Goal: Obtain resource: Obtain resource

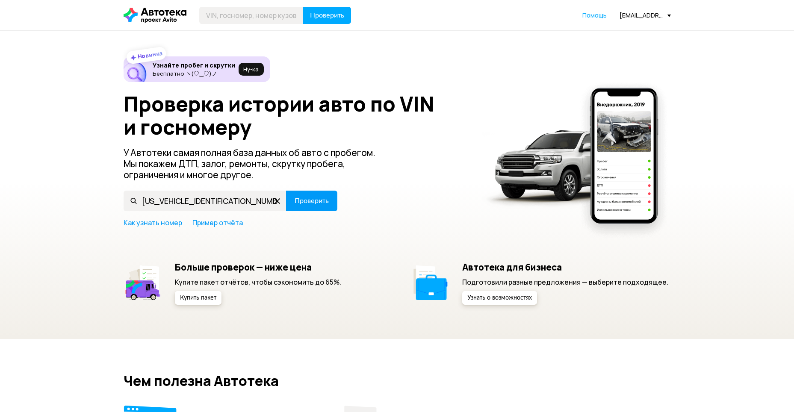
type input "[US_VEHICLE_IDENTIFICATION_NUMBER]"
click at [328, 201] on span "Проверить" at bounding box center [312, 201] width 34 height 7
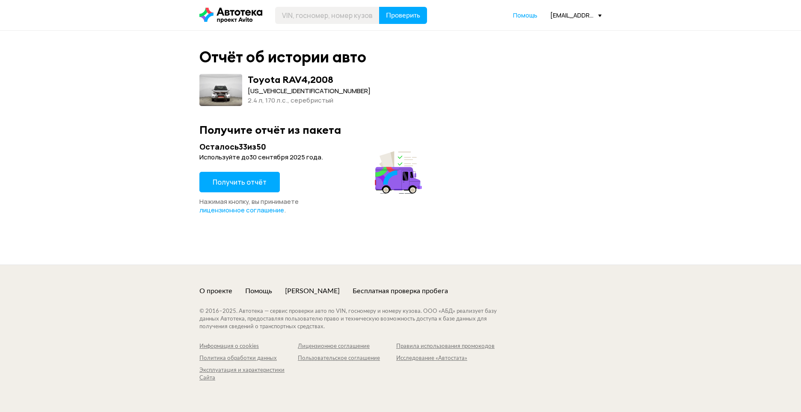
click at [241, 182] on span "Получить отчёт" at bounding box center [240, 181] width 54 height 9
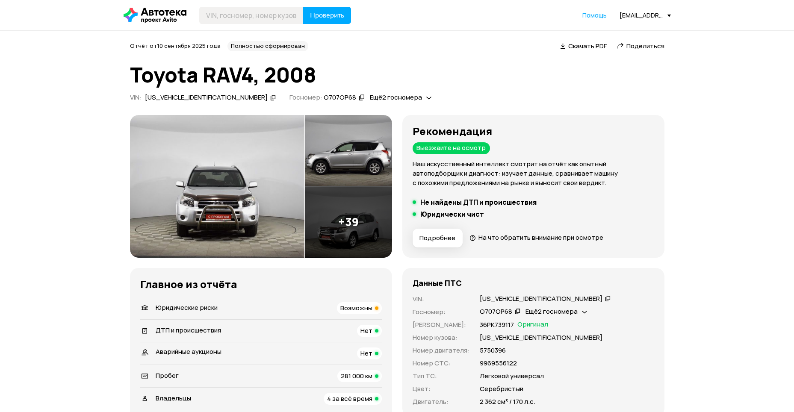
click at [270, 98] on icon at bounding box center [273, 97] width 6 height 9
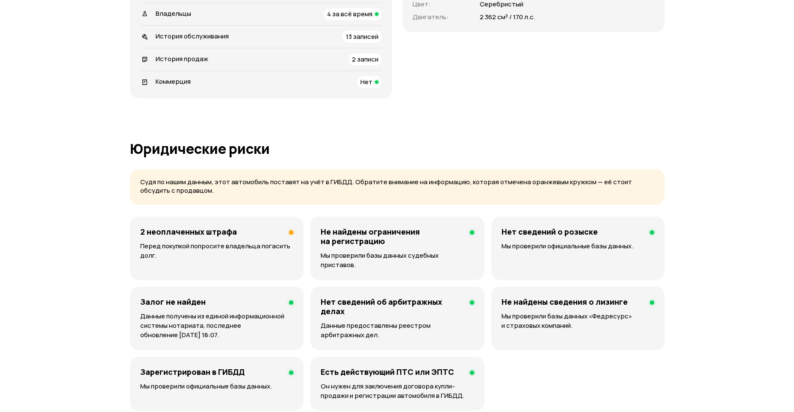
scroll to position [128, 0]
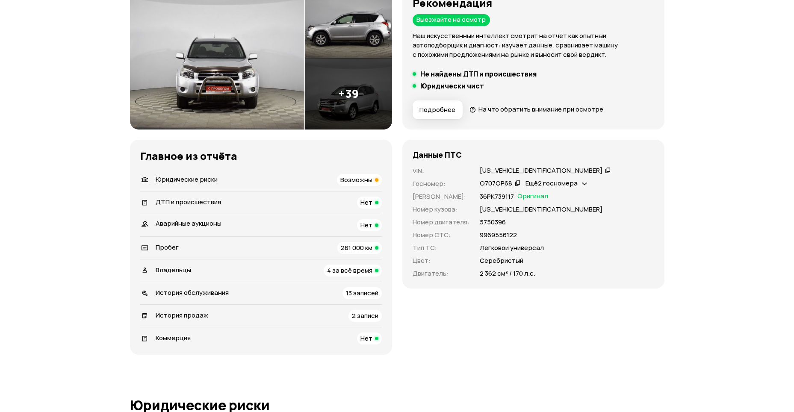
click at [331, 179] on div "Юридические риски Возможны" at bounding box center [261, 180] width 242 height 12
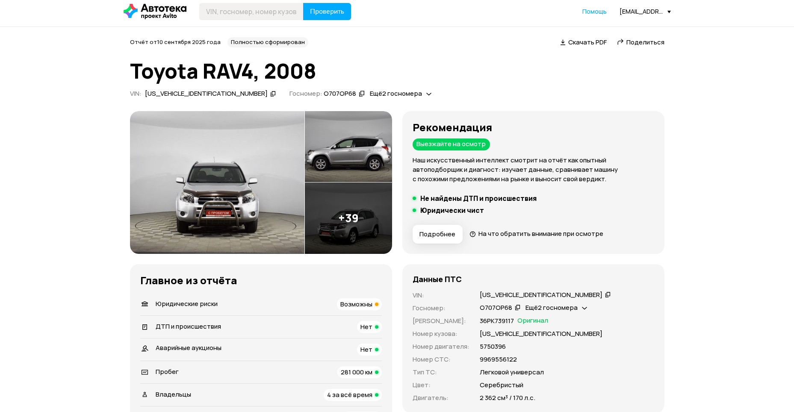
scroll to position [0, 0]
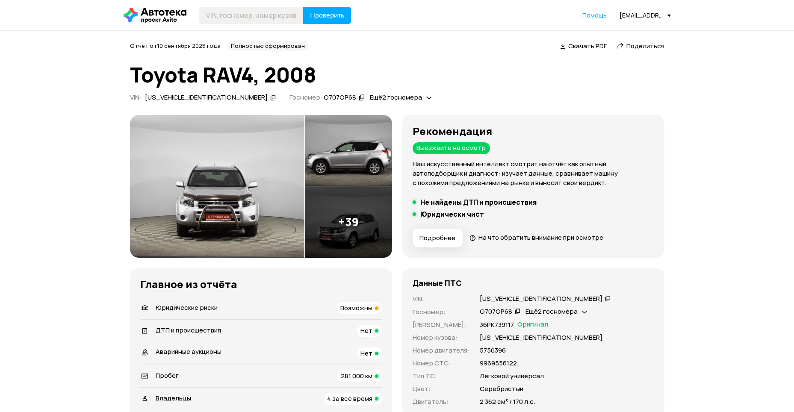
click at [605, 296] on icon at bounding box center [608, 298] width 6 height 9
click at [638, 47] on span "Поделиться" at bounding box center [646, 45] width 38 height 9
click at [340, 306] on span "Возможны" at bounding box center [356, 308] width 32 height 9
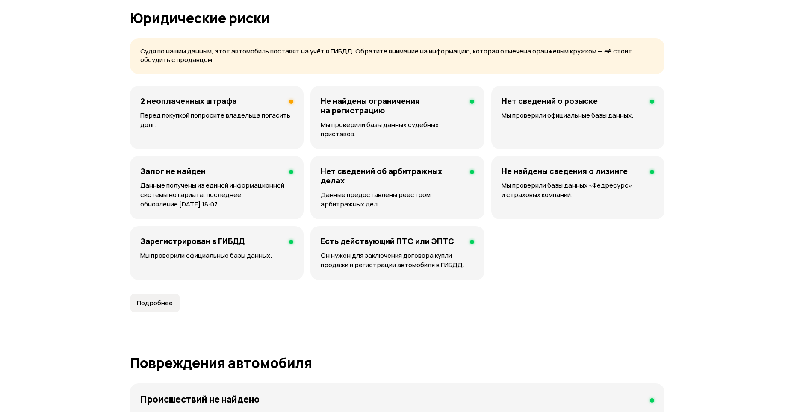
scroll to position [526, 0]
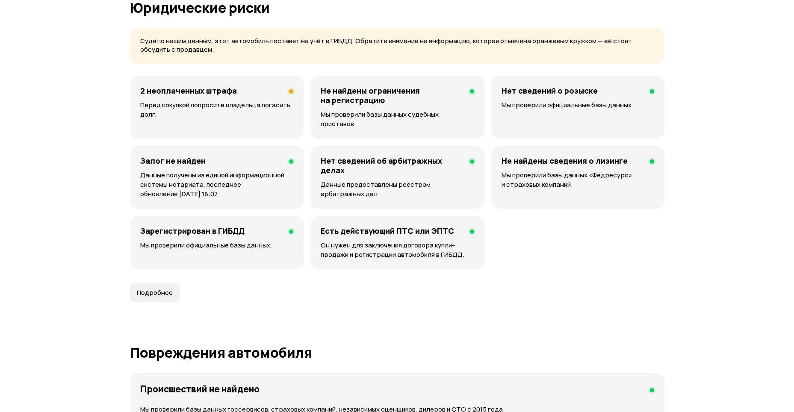
click at [243, 110] on p "Перед покупкой попросите владельца погасить долг." at bounding box center [216, 110] width 153 height 19
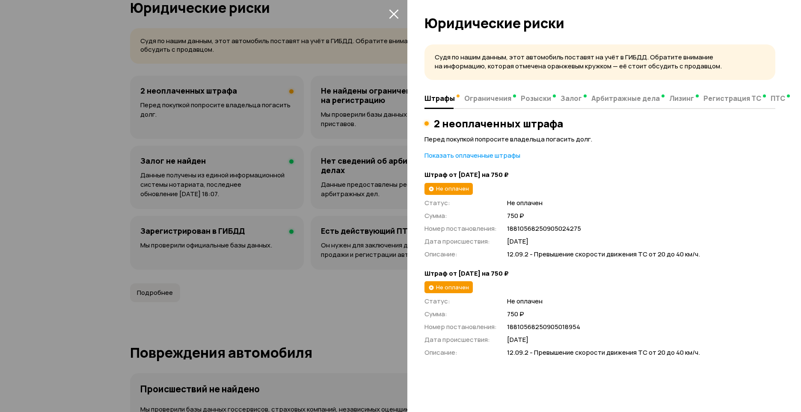
click at [390, 12] on icon "закрыть" at bounding box center [394, 14] width 10 height 10
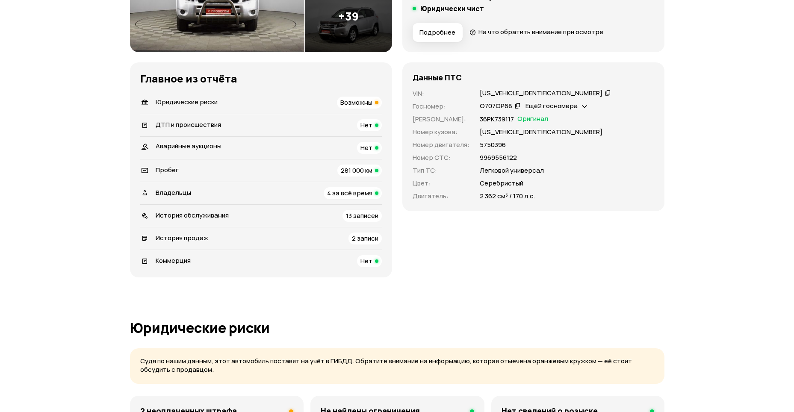
scroll to position [191, 0]
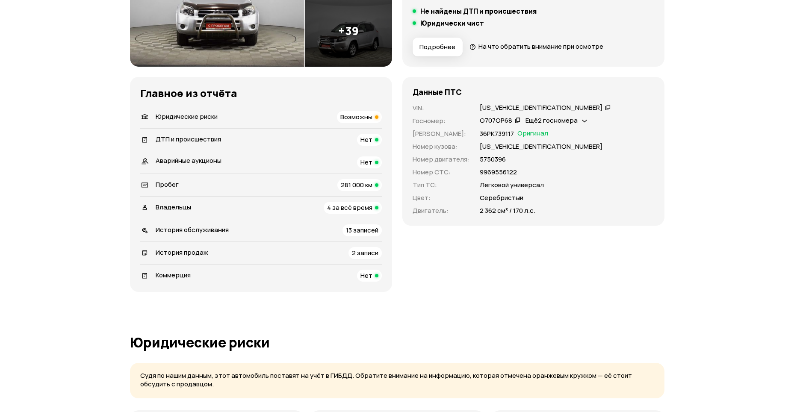
click at [348, 207] on span "4 за всё время" at bounding box center [349, 207] width 45 height 9
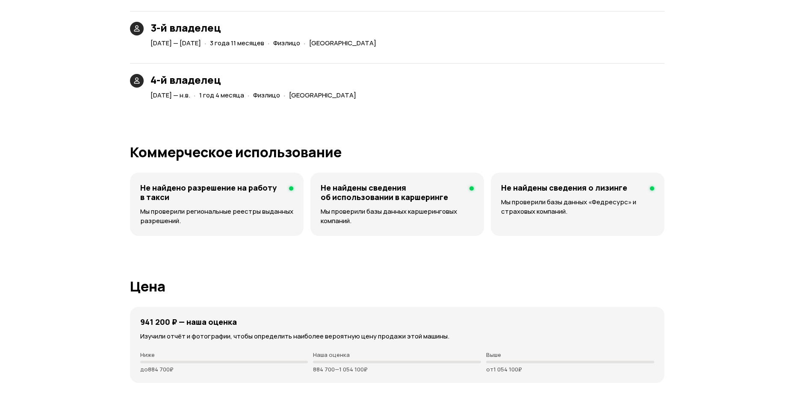
scroll to position [2123, 0]
